Goal: Task Accomplishment & Management: Manage account settings

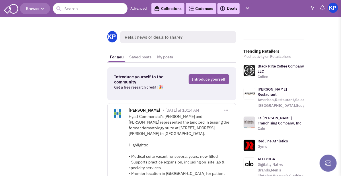
click at [230, 9] on link "Deals" at bounding box center [229, 8] width 18 height 7
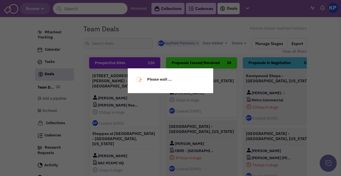
select select "1900"
select select
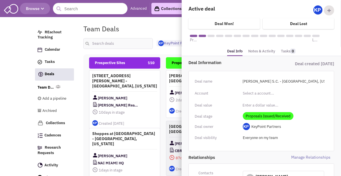
click at [276, 119] on span "Proposals Issued/Received" at bounding box center [268, 116] width 51 height 8
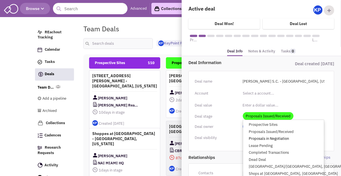
click at [276, 138] on link "Proposals in Negotiation" at bounding box center [283, 138] width 81 height 7
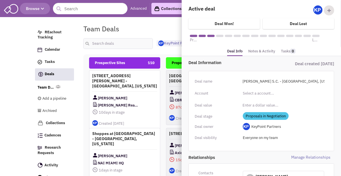
click at [260, 50] on link "Notes & Activity" at bounding box center [261, 51] width 27 height 8
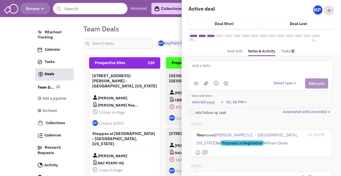
click at [236, 66] on textarea at bounding box center [262, 70] width 141 height 16
type textarea "[DATE]- Counter proposal received; under review. Comparison to follow shortly."
click at [277, 83] on button "Select type" at bounding box center [286, 83] width 24 height 5
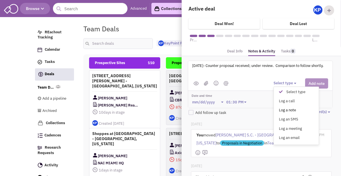
click at [282, 108] on div "Log a note" at bounding box center [282, 110] width 14 height 5
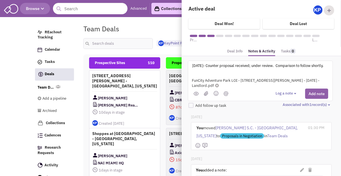
click at [313, 89] on button "Add note" at bounding box center [316, 94] width 23 height 10
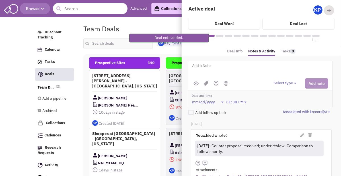
click at [261, 70] on textarea at bounding box center [262, 70] width 141 height 16
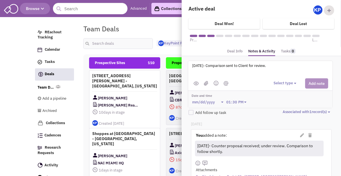
type textarea "[DATE]- Comparison sent to Client for review."
click at [271, 82] on div at bounding box center [260, 83] width 144 height 10
click at [276, 81] on button "Select type" at bounding box center [286, 83] width 24 height 5
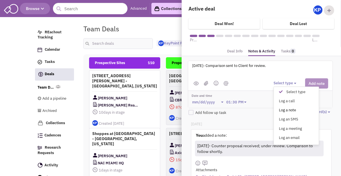
click at [289, 109] on div "Log a note" at bounding box center [282, 110] width 14 height 5
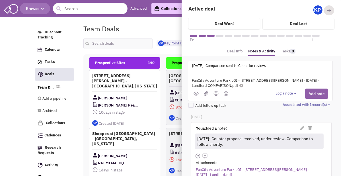
click at [315, 92] on button "Add note" at bounding box center [316, 94] width 23 height 10
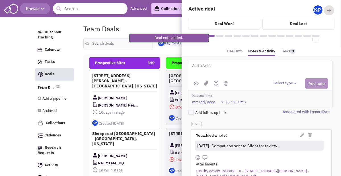
click at [145, 20] on div "Please wait ... REachout Tracking Calendar Tasks Completed Tasks Deals Team Dea…" at bounding box center [170, 22] width 273 height 6
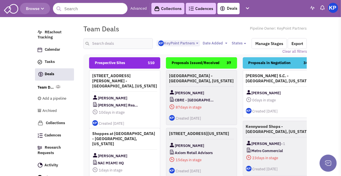
click at [331, 6] on img at bounding box center [333, 8] width 10 height 10
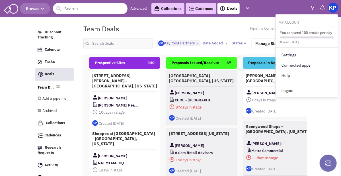
click at [289, 89] on link "Logout" at bounding box center [307, 90] width 62 height 10
